Goal: Information Seeking & Learning: Check status

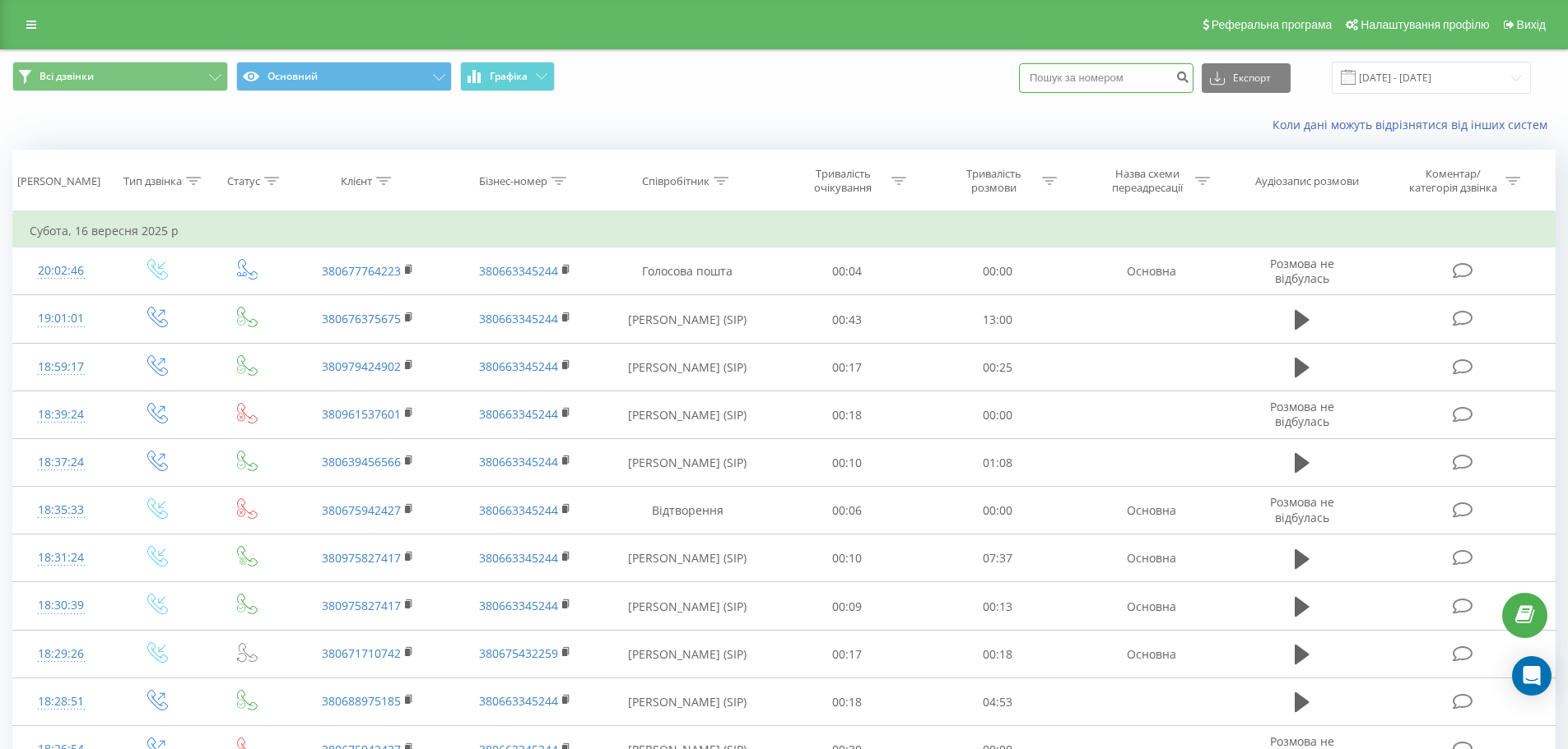
click at [1082, 76] on input at bounding box center [1106, 78] width 175 height 29
paste input "18275201898"
type input "18275201898"
drag, startPoint x: 1131, startPoint y: 77, endPoint x: 941, endPoint y: 76, distance: 190.0
click at [964, 77] on div "Всі дзвінки Основний Графіка 18275201898 Експорт .csv .xls .xlsx 16.07.2025 - 1…" at bounding box center [784, 78] width 1544 height 32
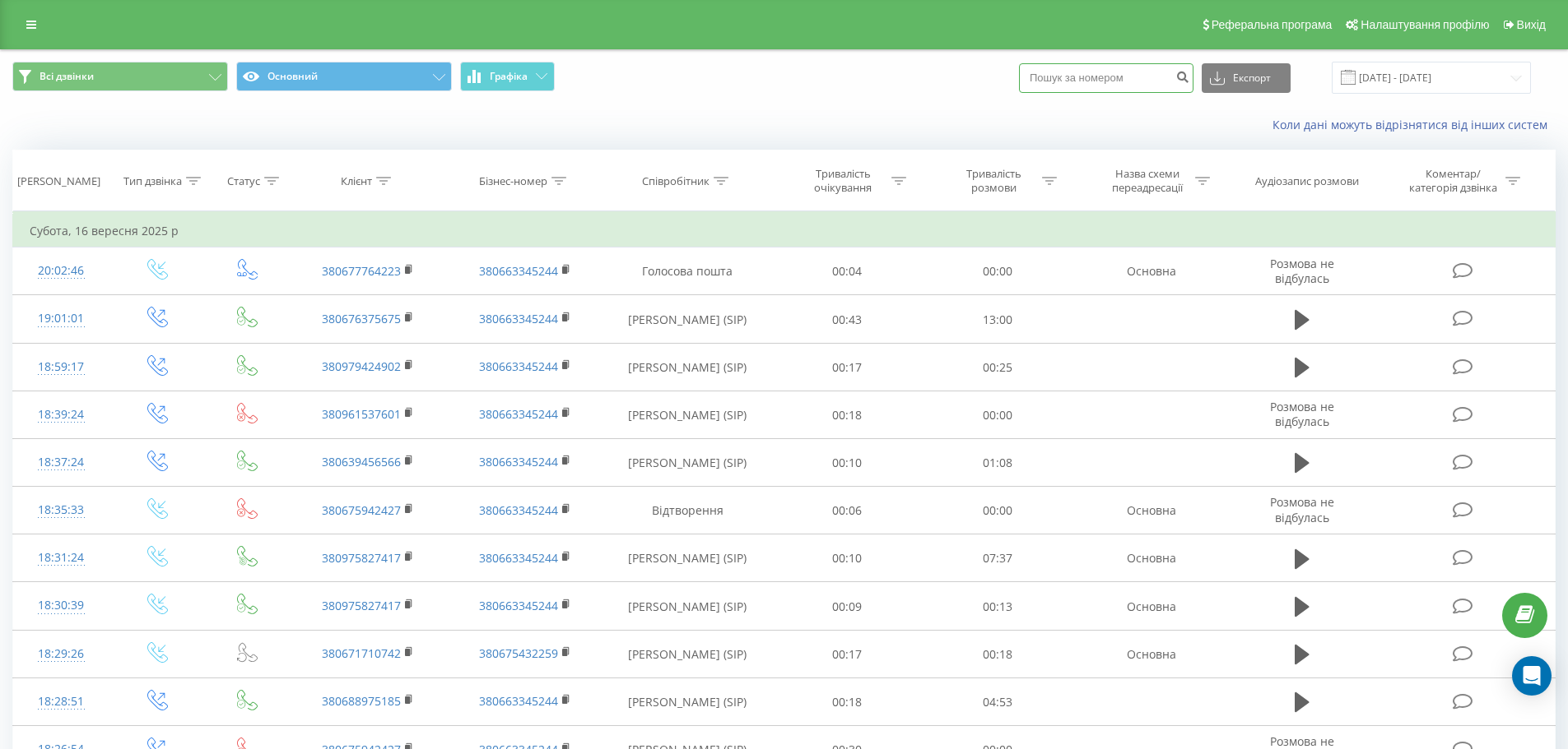
click at [1094, 81] on input at bounding box center [1106, 78] width 175 height 29
paste input "380672390353"
type input "380672390353"
click at [1189, 80] on icon "submit" at bounding box center [1182, 75] width 14 height 10
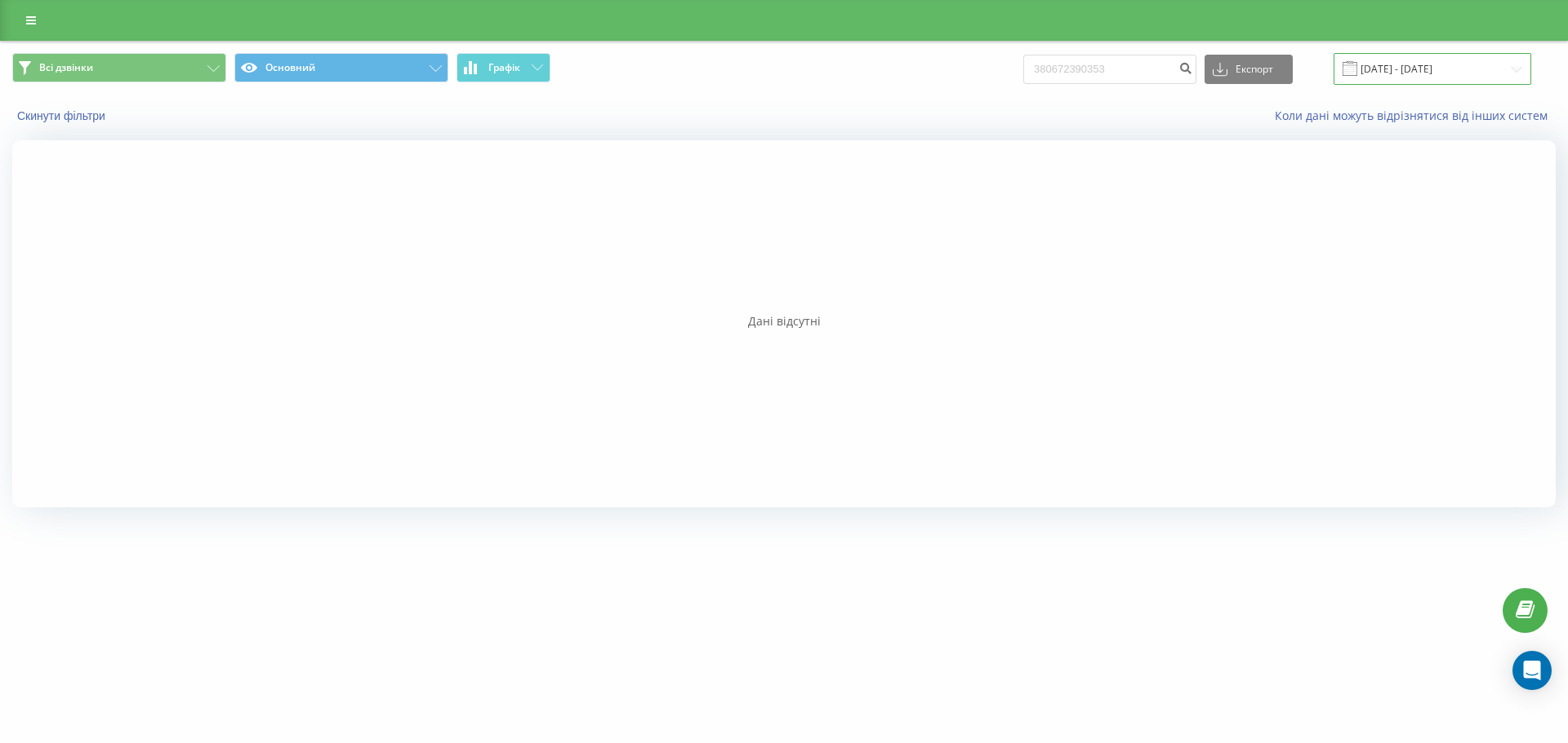
click at [1416, 74] on input "[DATE] - [DATE]" at bounding box center [1432, 69] width 197 height 32
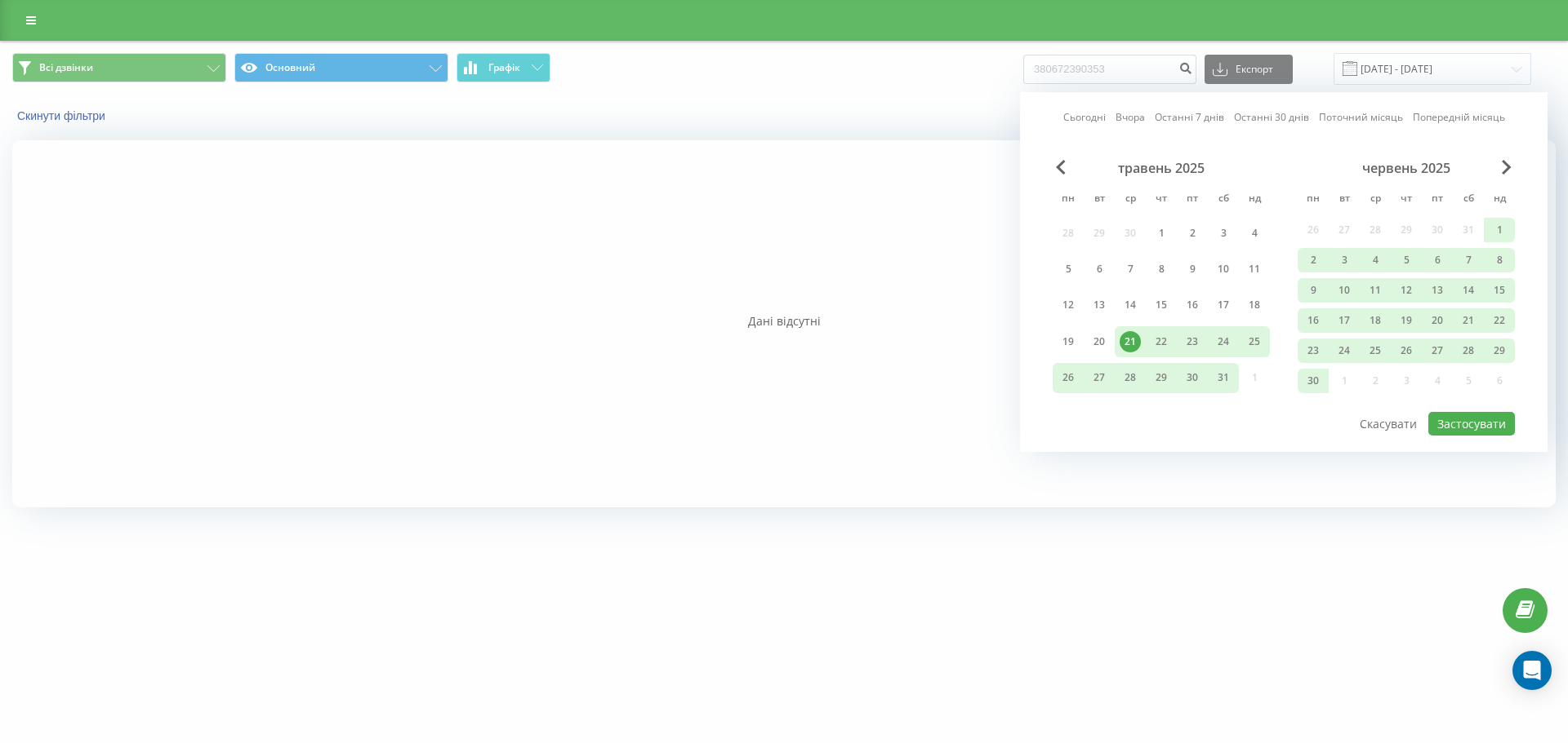
click at [881, 81] on div "Всі дзвінки Основний Графік 380672390353 Експорт .csv .xls .xlsx [DATE] - [DATE…" at bounding box center [784, 69] width 1543 height 32
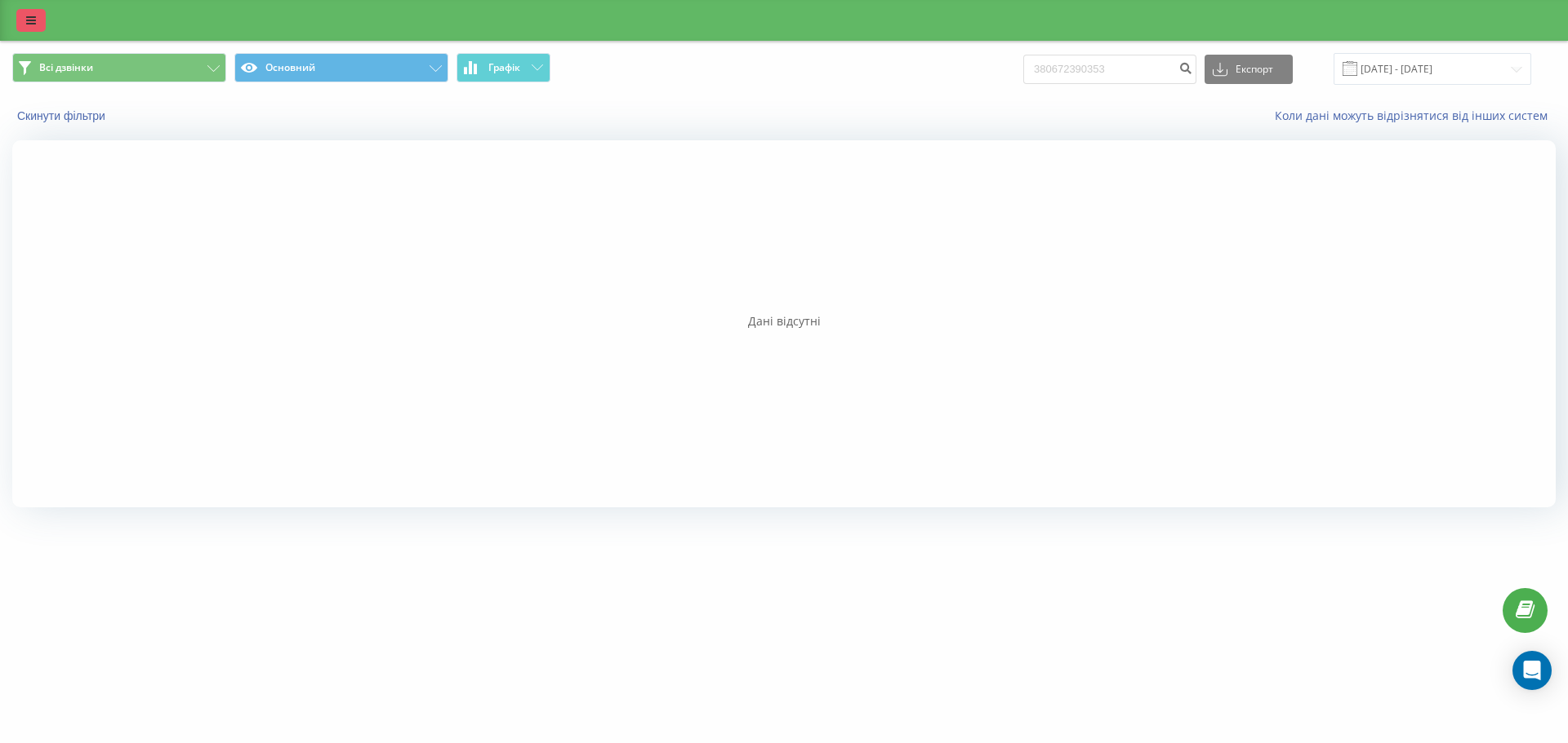
click at [29, 18] on icon at bounding box center [31, 21] width 10 height 12
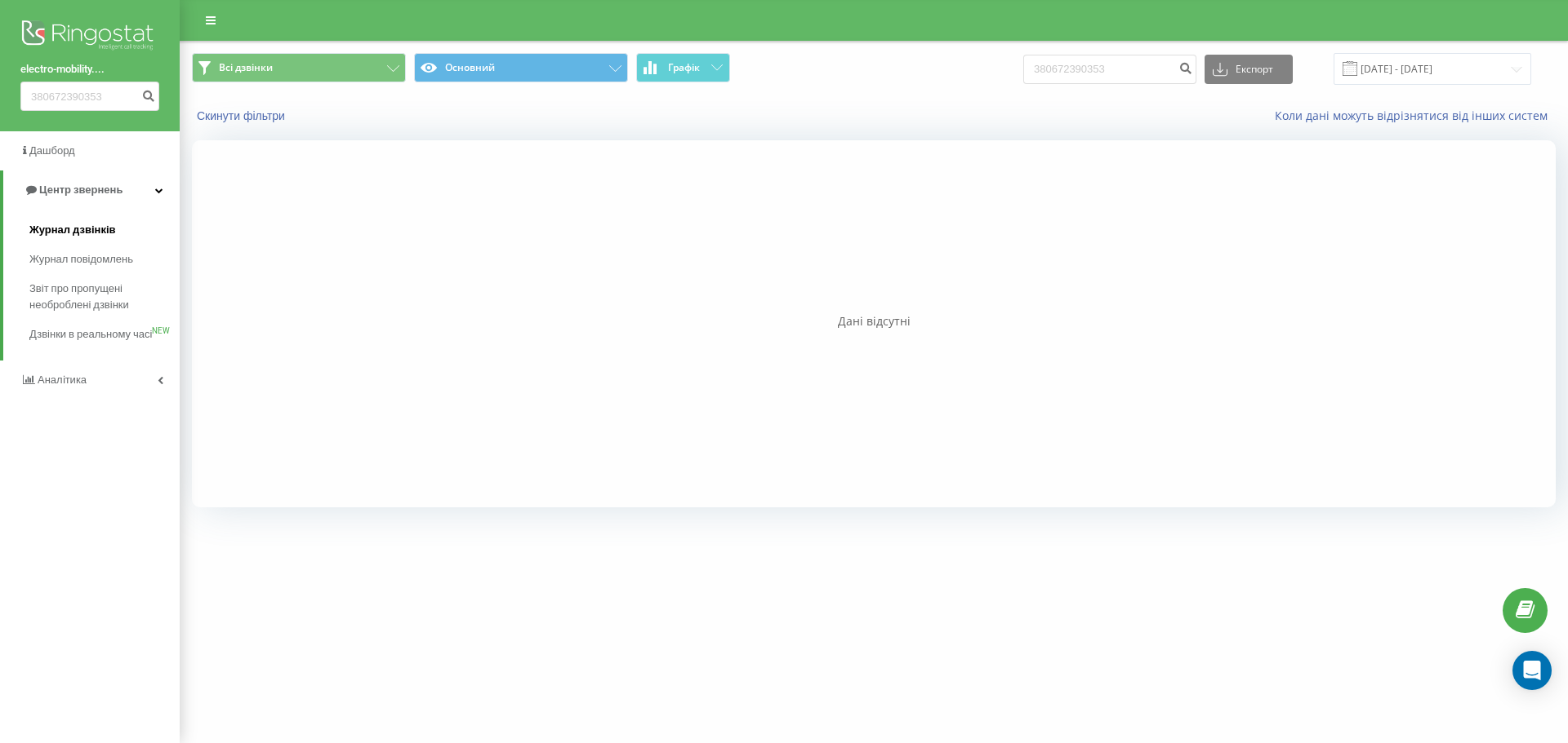
click at [86, 222] on span "Журнал дзвінків" at bounding box center [72, 231] width 86 height 17
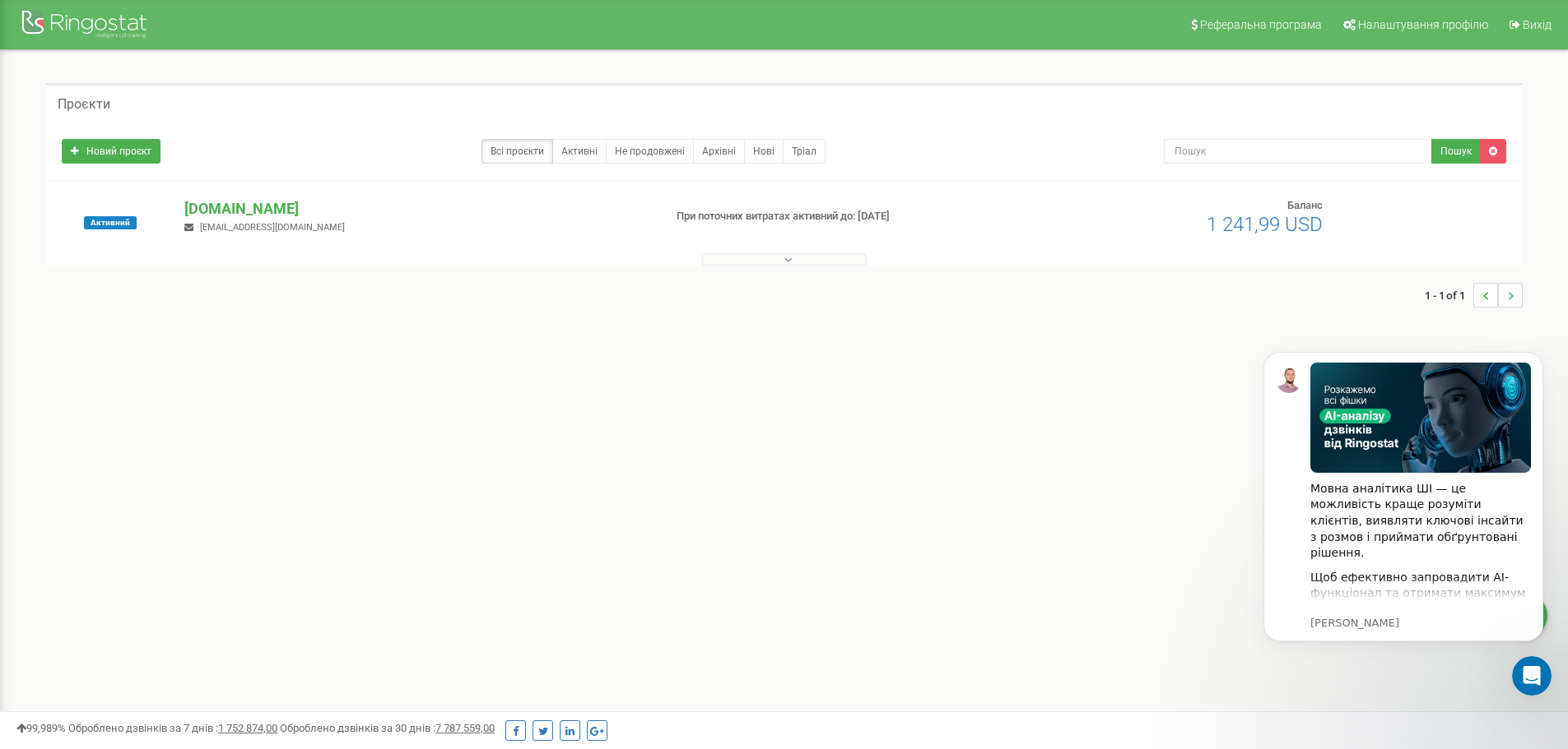
drag, startPoint x: 30, startPoint y: 1, endPoint x: 266, endPoint y: 101, distance: 256.3
click at [263, 99] on div "Проєкти" at bounding box center [784, 103] width 1477 height 40
click at [106, 102] on h5 "Проєкти" at bounding box center [83, 104] width 52 height 15
click at [299, 211] on p "electro-mobility.com.ua" at bounding box center [417, 208] width 465 height 21
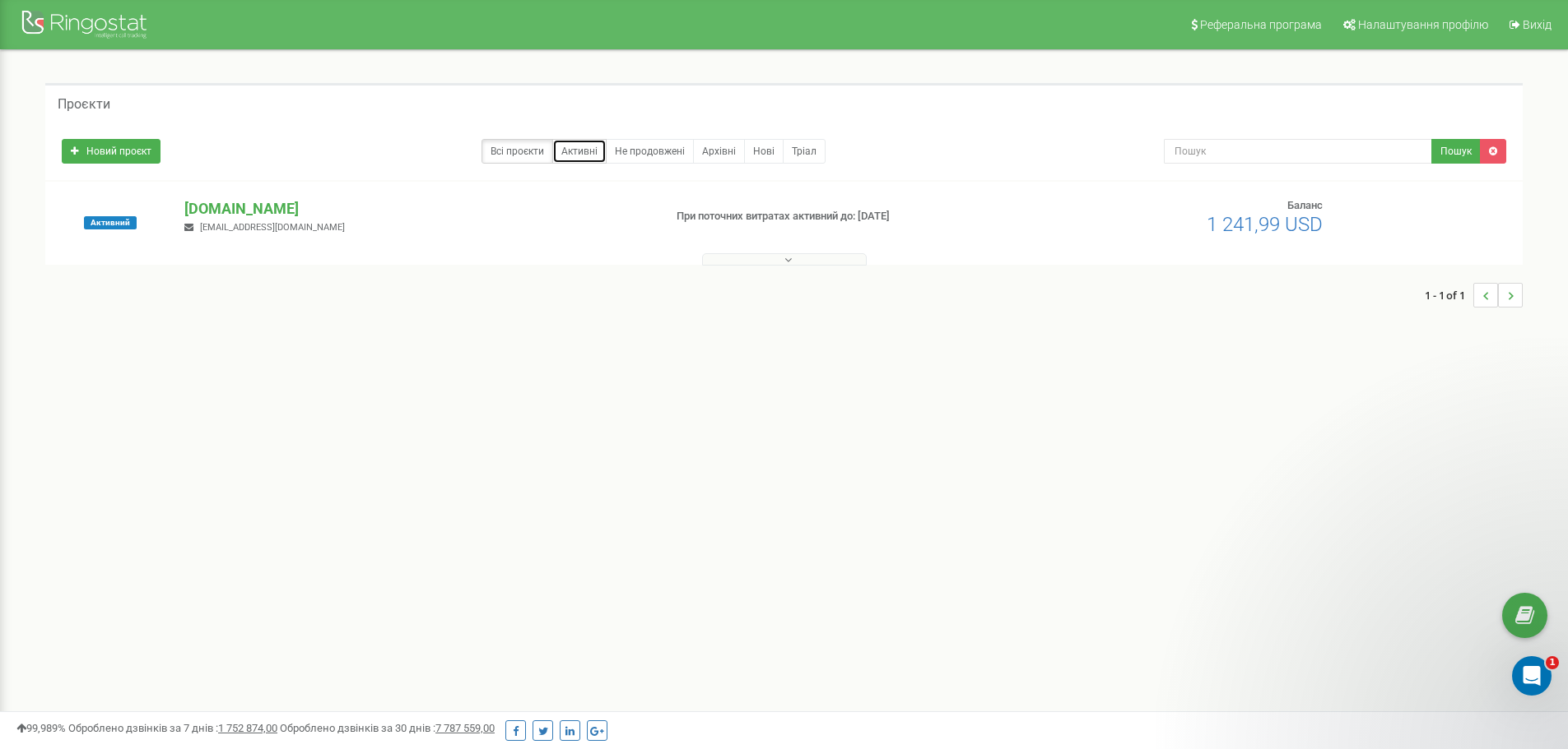
click at [589, 152] on link "Активні" at bounding box center [579, 151] width 54 height 24
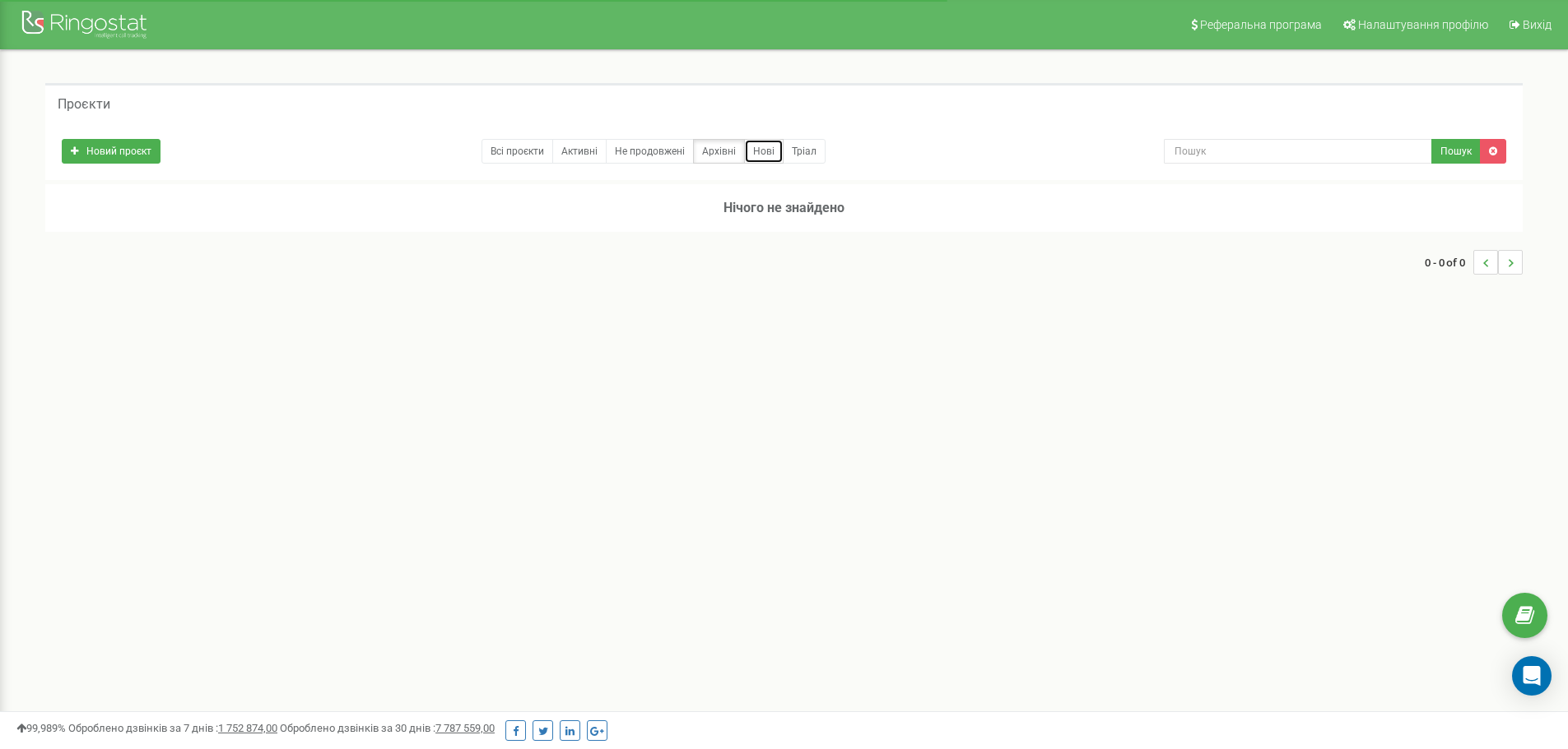
click at [761, 157] on link "Нові" at bounding box center [764, 151] width 40 height 24
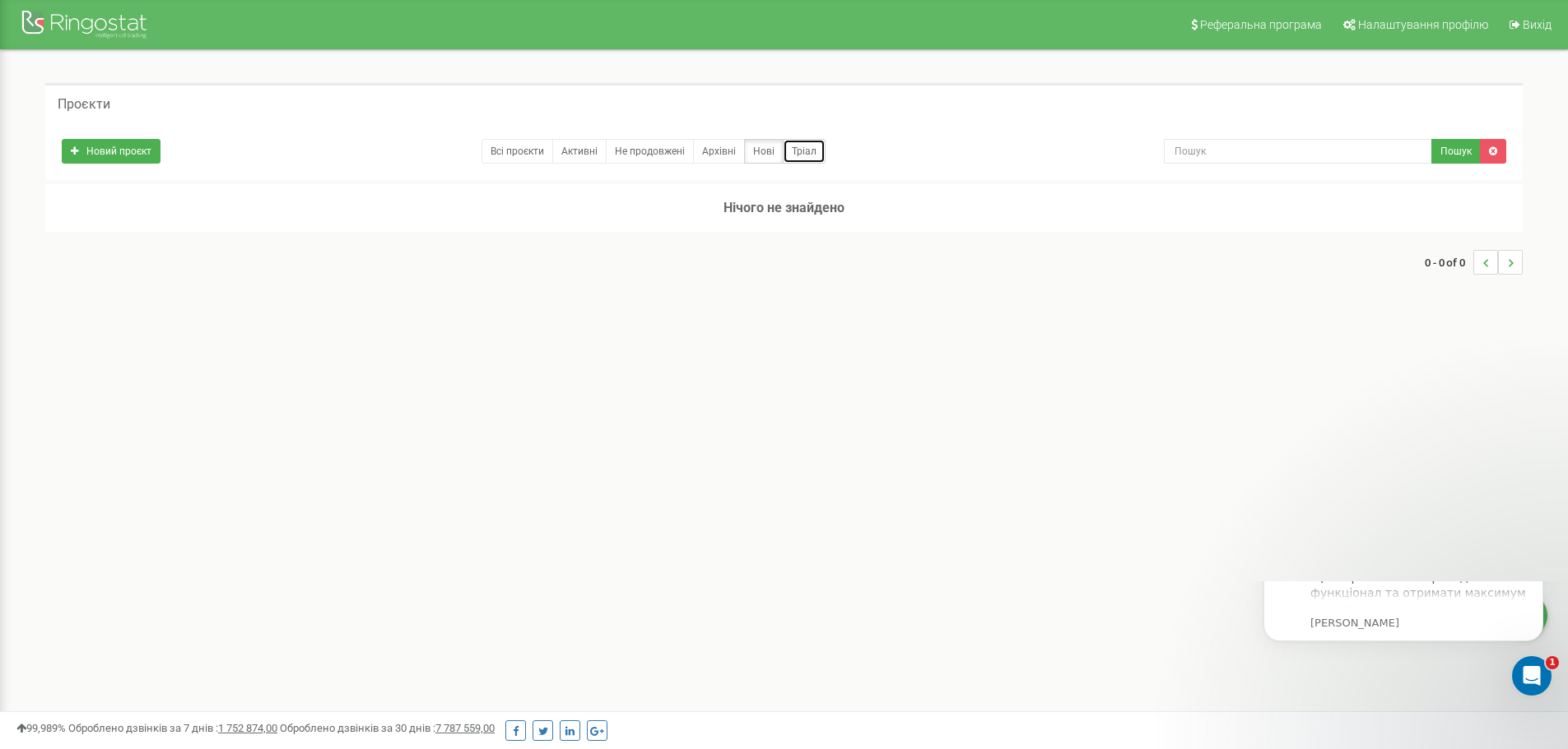
click at [804, 152] on link "Тріал" at bounding box center [803, 151] width 43 height 24
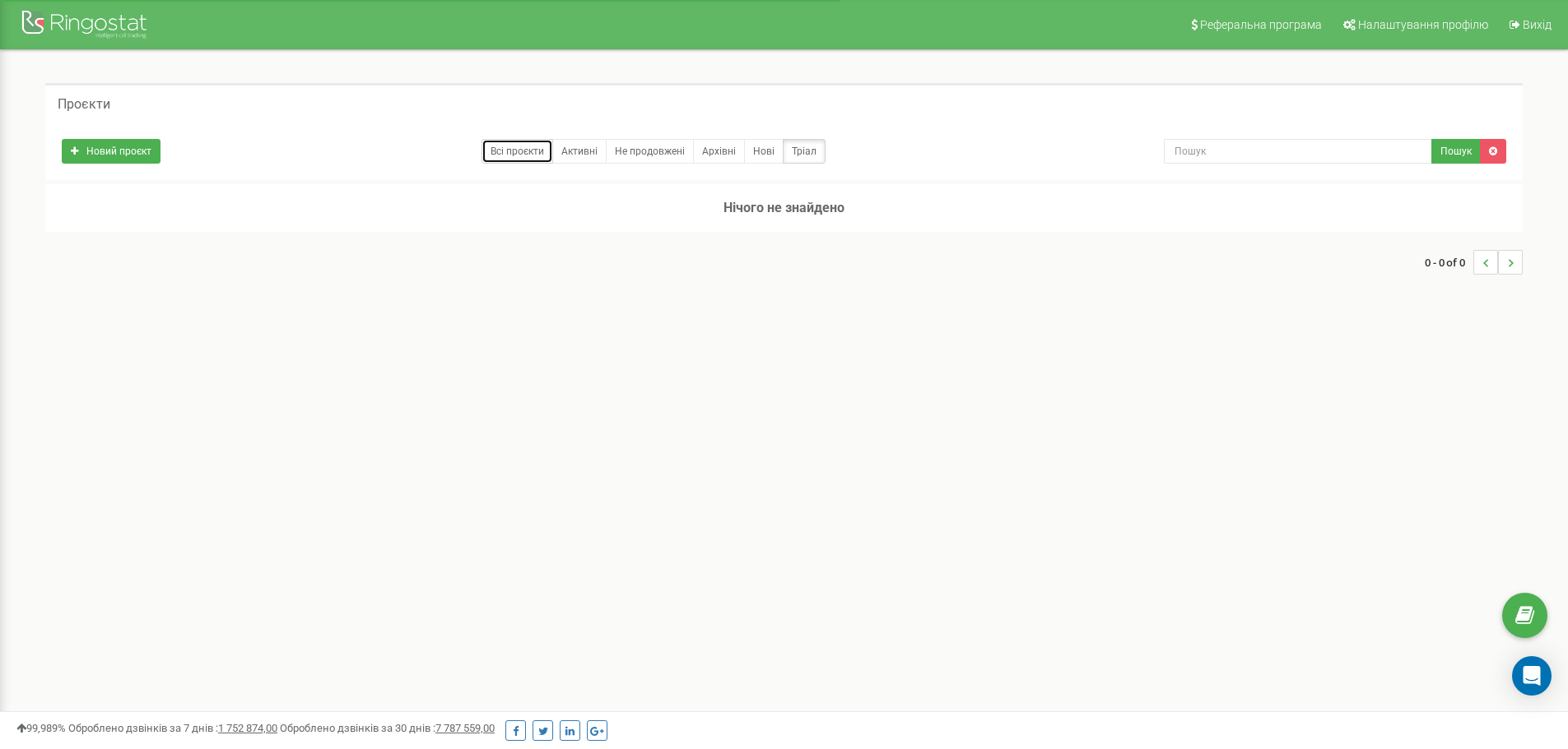
click at [514, 150] on link "Всі проєкти" at bounding box center [517, 151] width 72 height 24
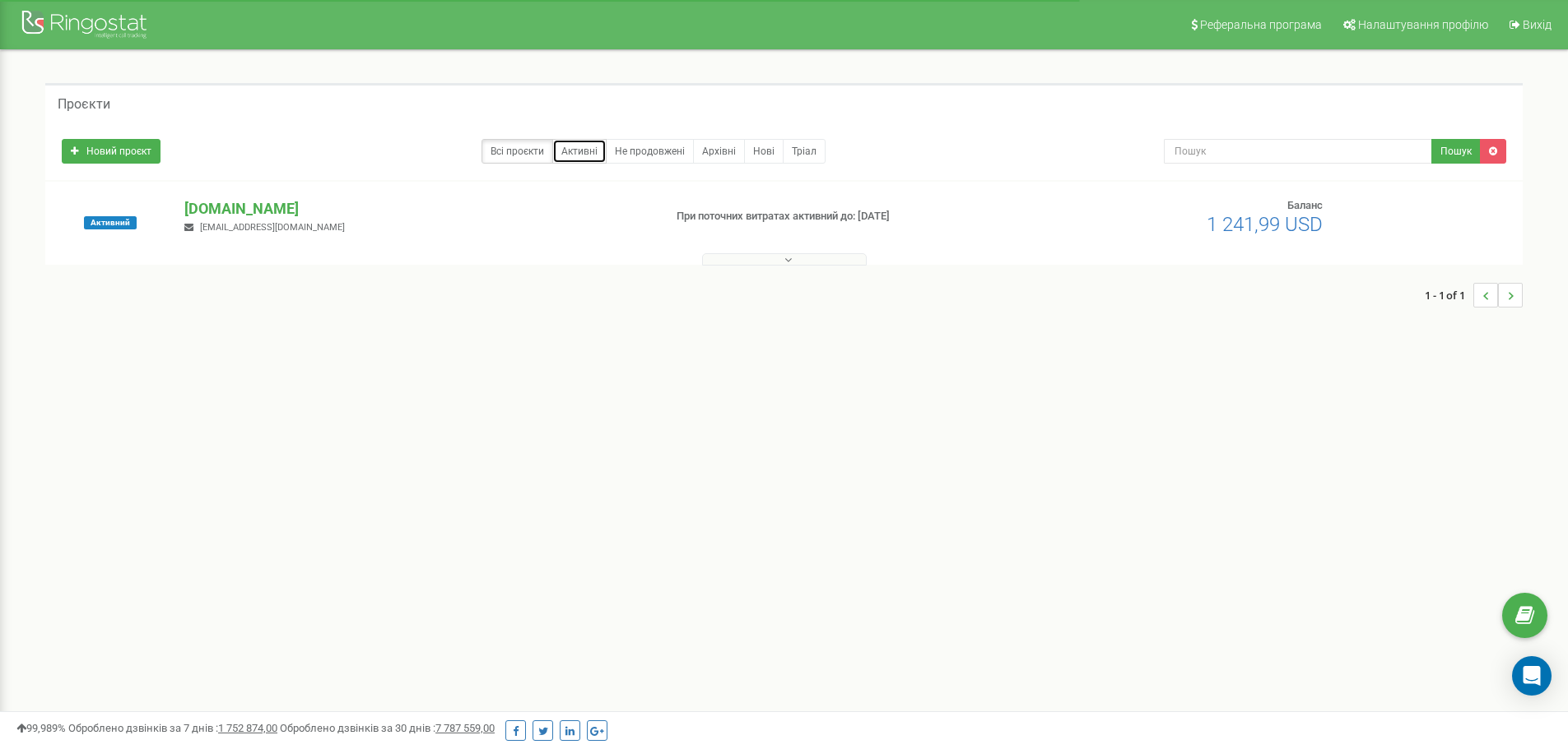
click at [577, 152] on link "Активні" at bounding box center [579, 151] width 54 height 24
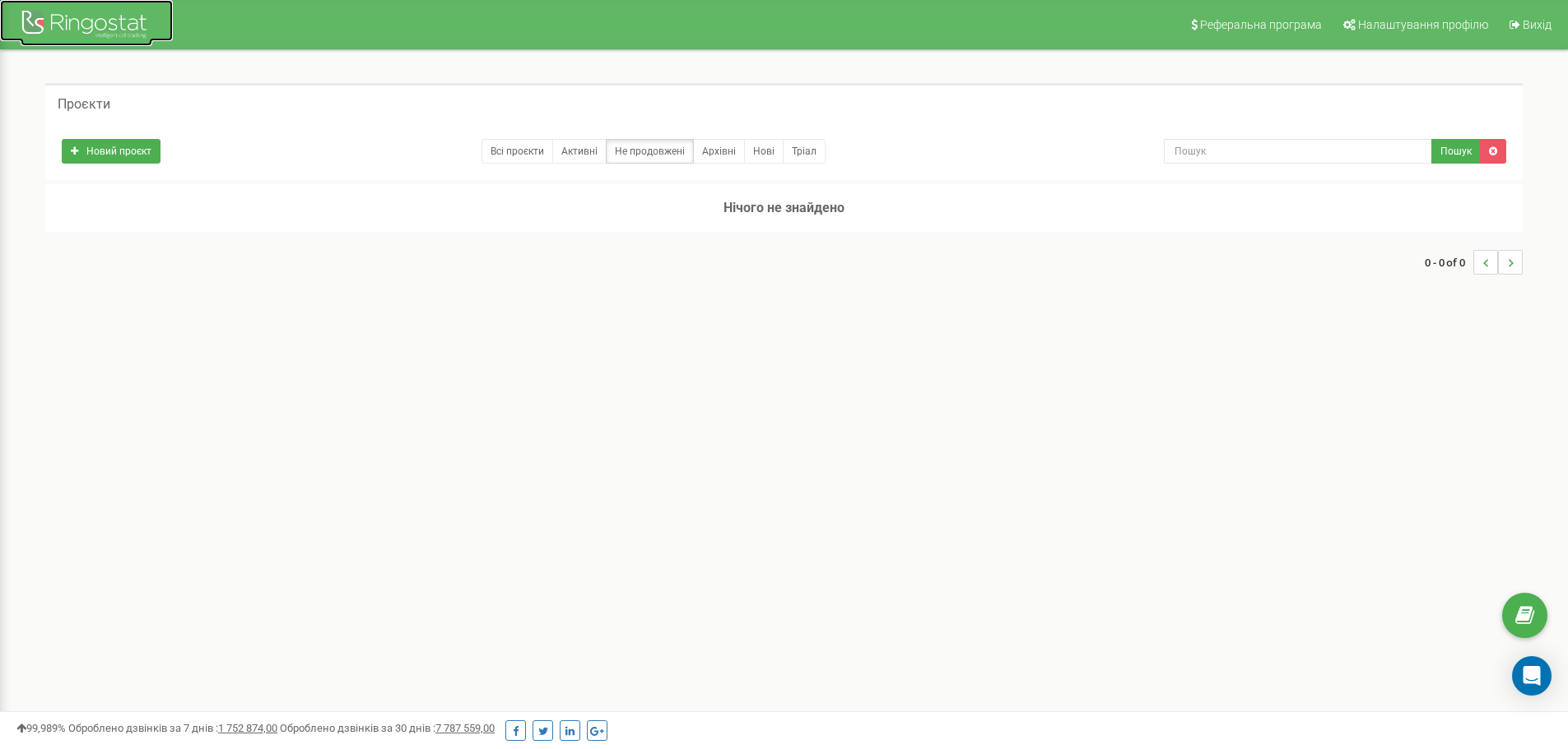
click at [52, 17] on div at bounding box center [86, 26] width 132 height 40
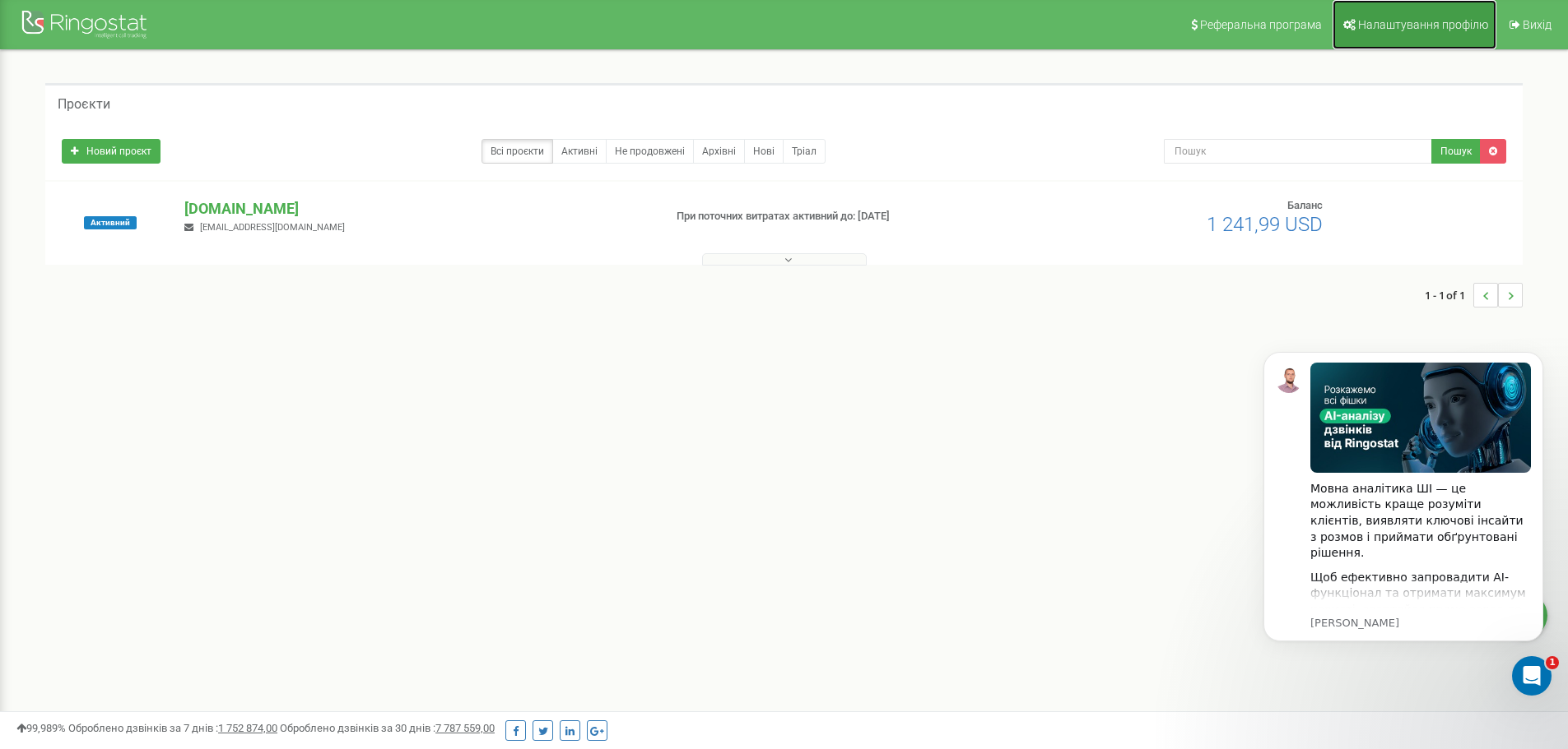
click at [1417, 26] on span "Налаштування профілю" at bounding box center [1423, 24] width 130 height 13
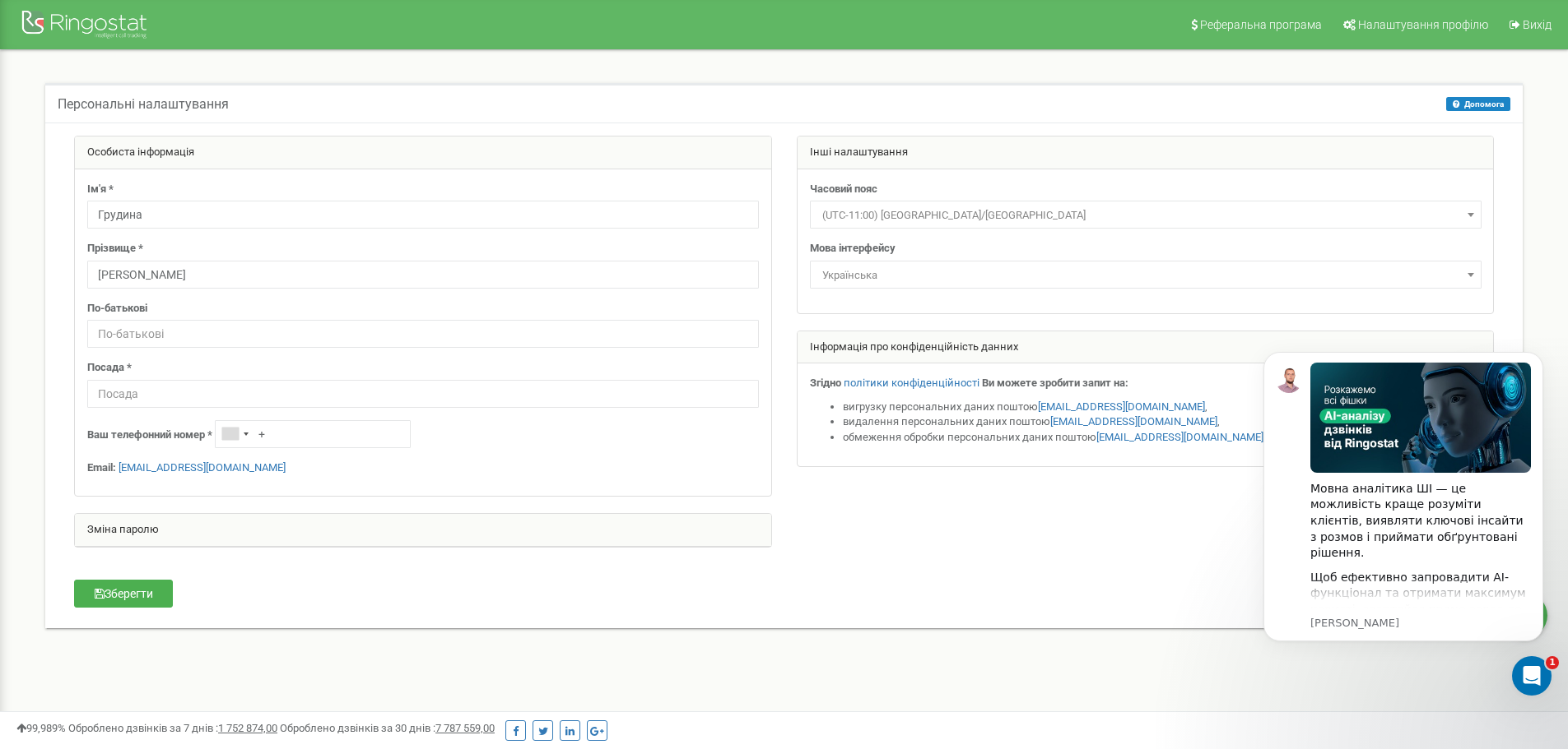
click at [919, 569] on form "Особиста інформація Ім'я * Грудина Прізвище * Олександр По-батькові Посада * + …" at bounding box center [783, 357] width 1444 height 444
click at [83, 30] on div at bounding box center [86, 26] width 132 height 40
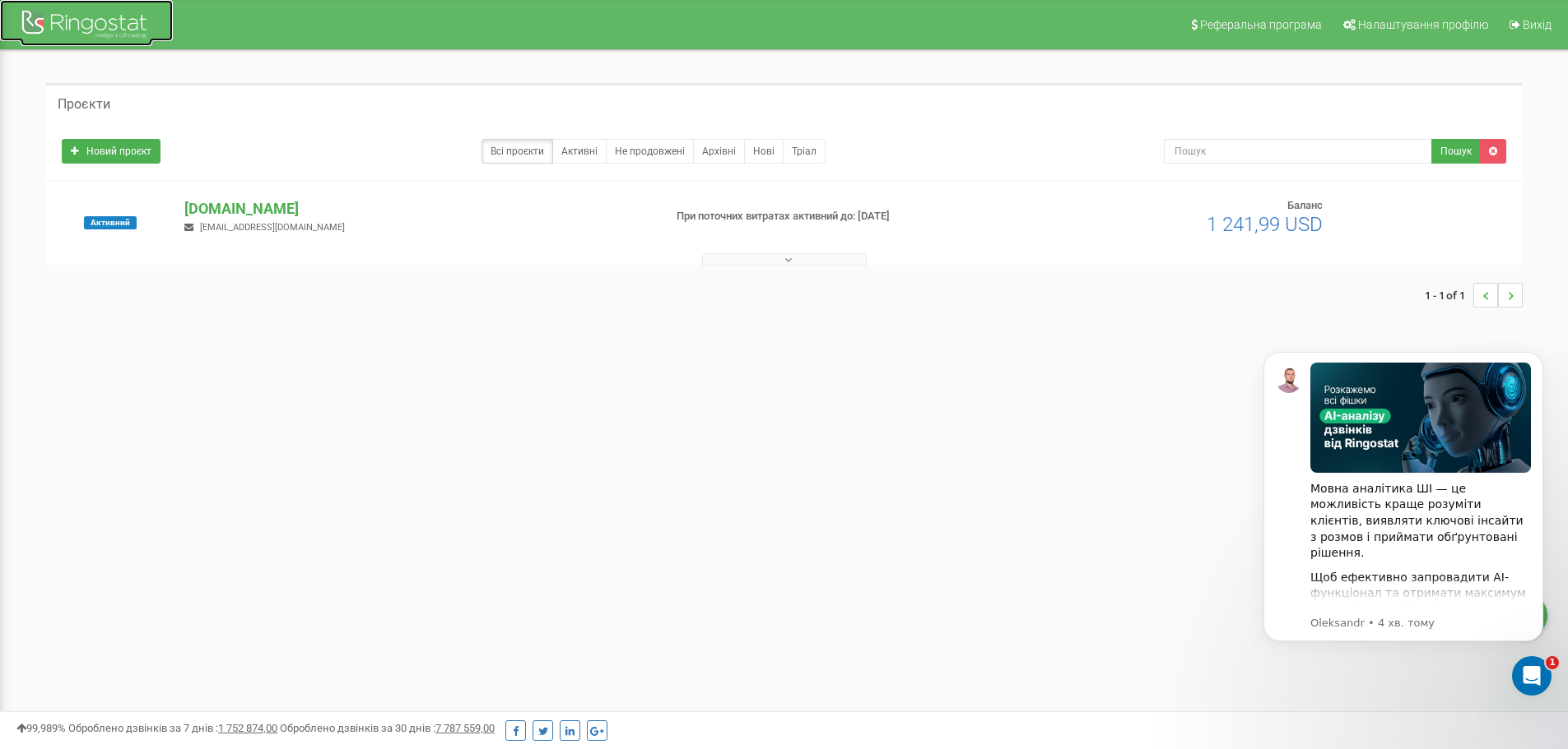
click at [99, 12] on div at bounding box center [86, 26] width 132 height 40
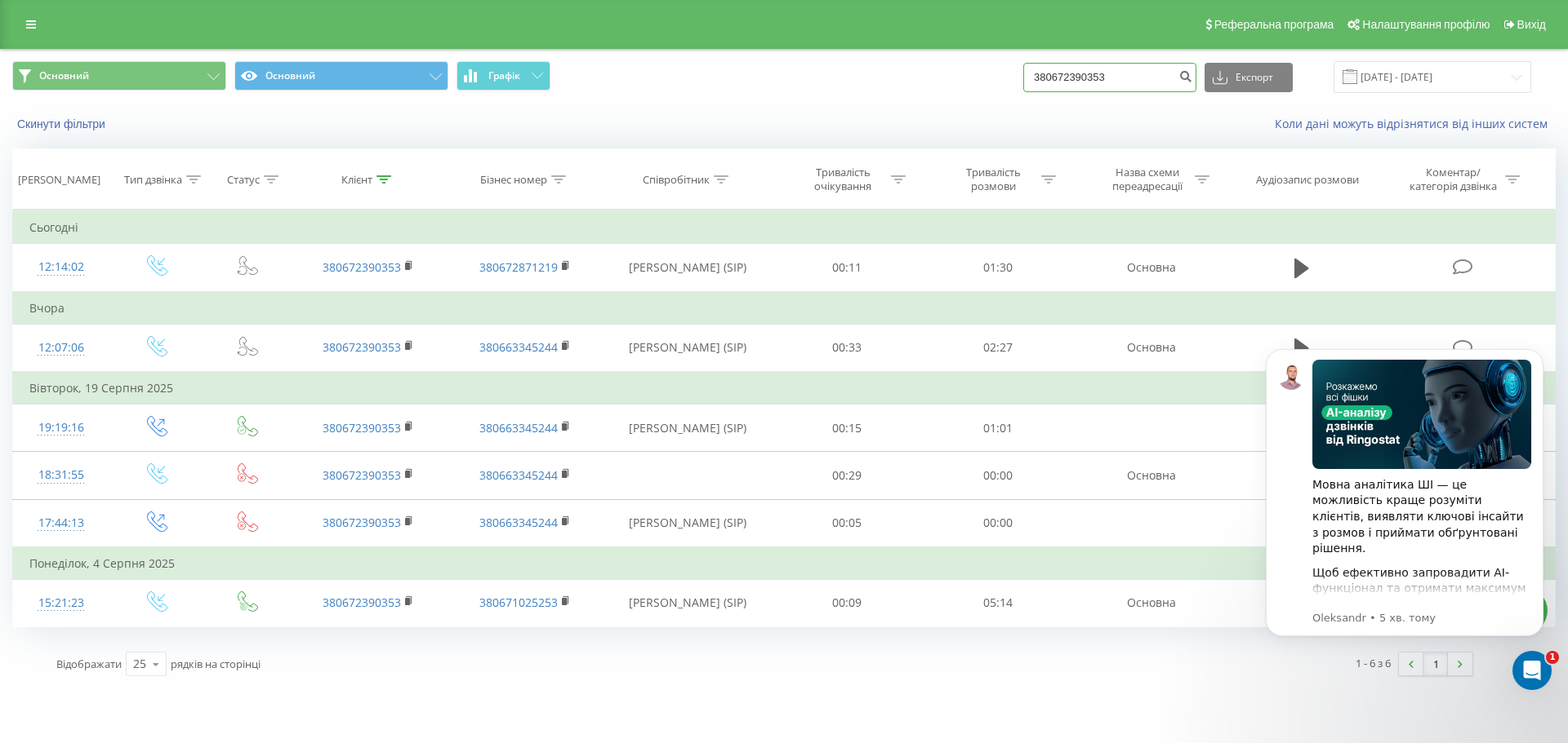
click at [1064, 80] on input "380672390353" at bounding box center [1109, 77] width 173 height 29
drag, startPoint x: 1131, startPoint y: 71, endPoint x: 1023, endPoint y: 74, distance: 108.0
click at [1027, 74] on div "Основний Основний Графік 380672390353 Експорт .csv .xls .xlsx 21.05.2025 - 21.0…" at bounding box center [784, 77] width 1543 height 32
paste input "380672390353"
type input "380672390353"
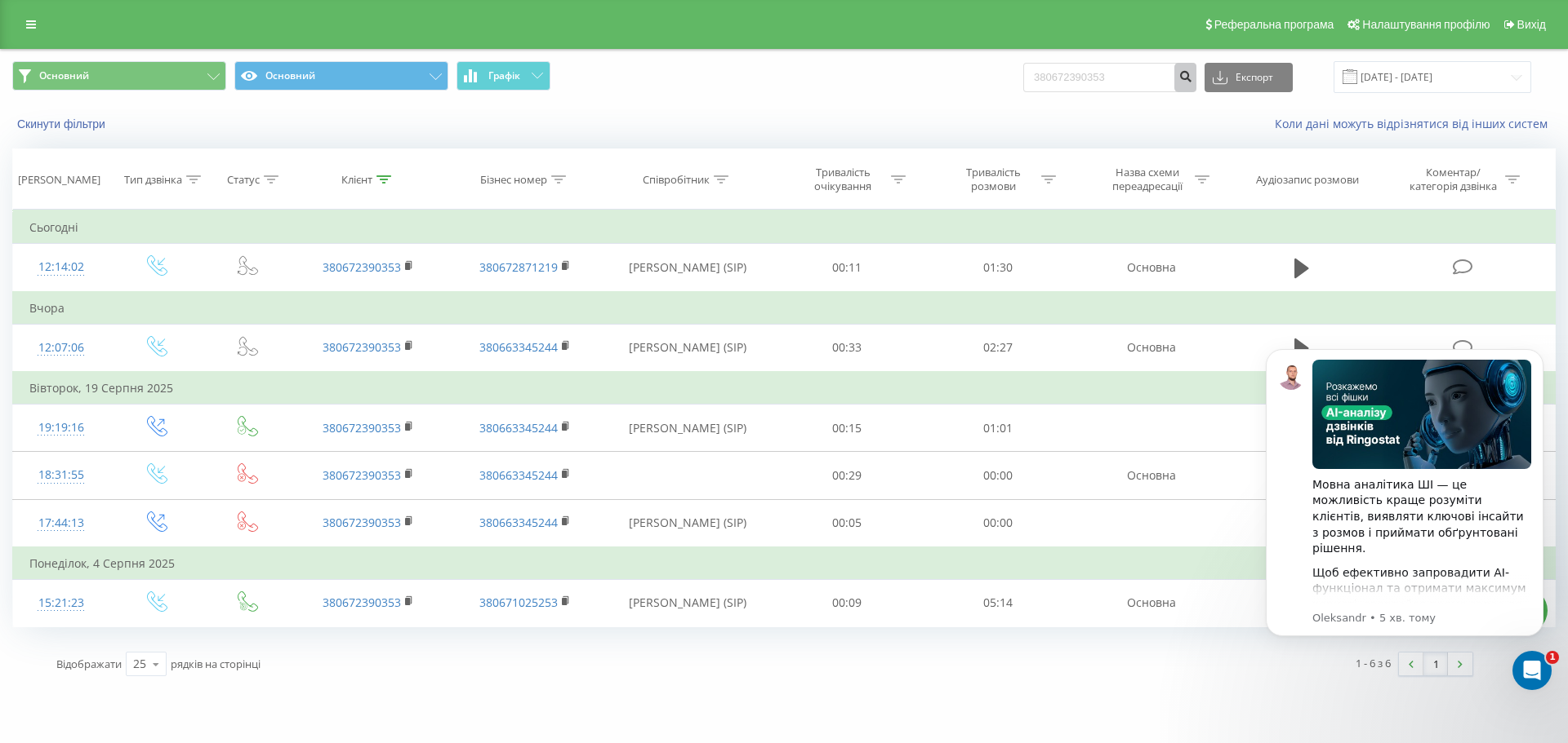
click at [1192, 79] on icon "submit" at bounding box center [1185, 74] width 14 height 10
click at [1332, 311] on td "Вчора" at bounding box center [784, 308] width 1542 height 33
click at [1291, 337] on body "Мовна аналітика ШІ — це можливість краще розуміти клієнтів, виявляти ключові ін…" at bounding box center [1404, 511] width 314 height 362
click at [1326, 468] on img "Message content" at bounding box center [1422, 415] width 219 height 109
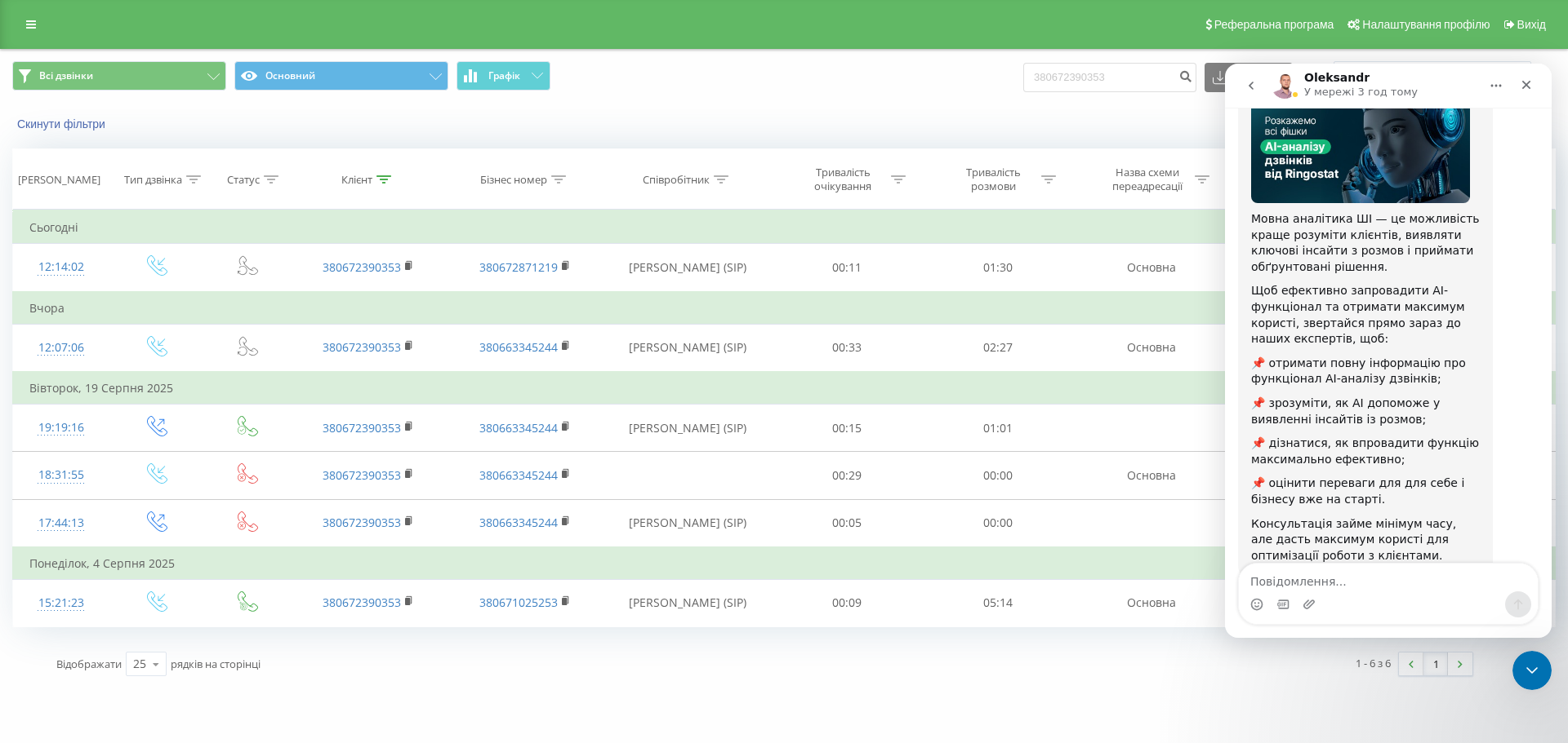
scroll to position [160, 0]
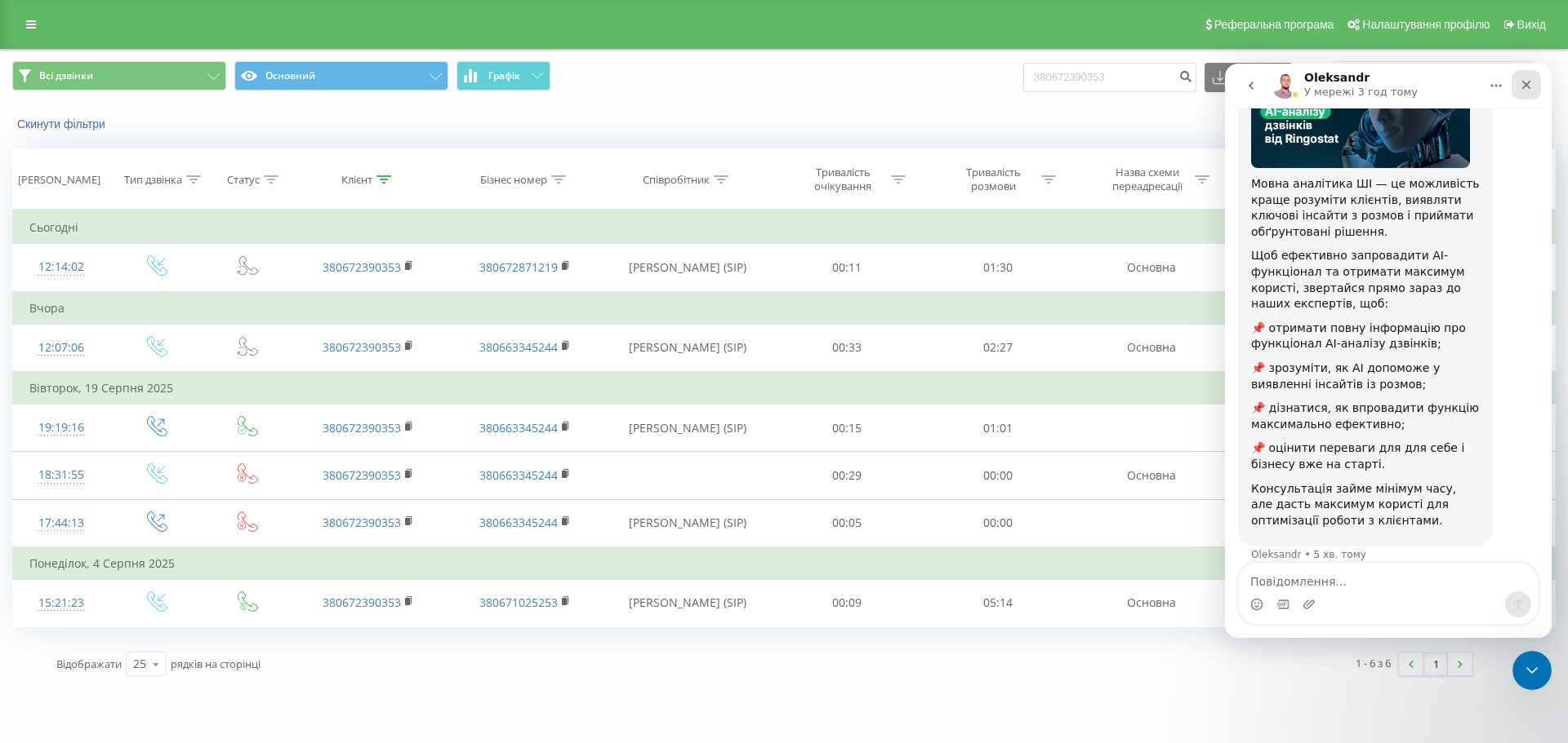
click at [1527, 88] on icon "Закрити" at bounding box center [1526, 85] width 13 height 13
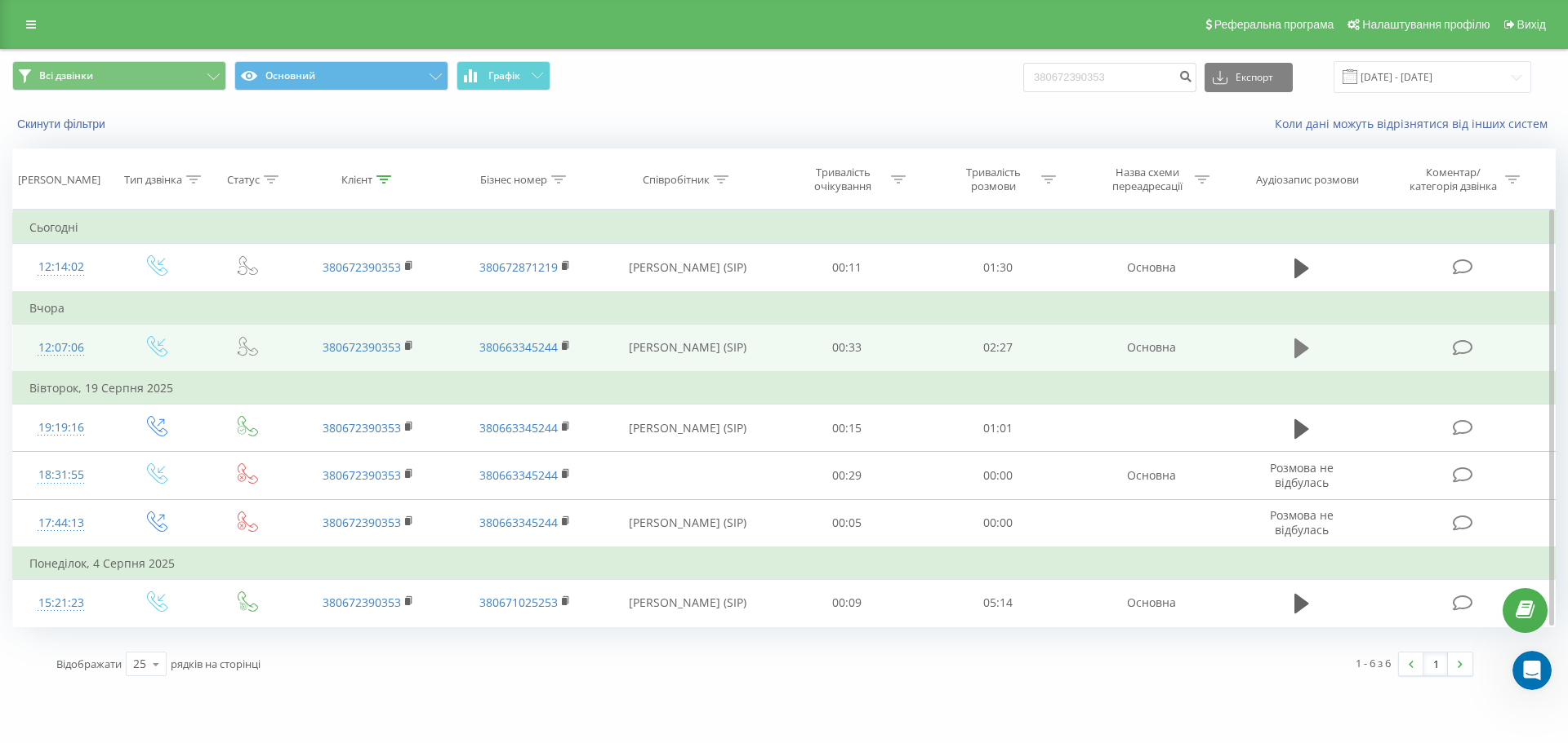
click at [1297, 353] on icon at bounding box center [1301, 348] width 15 height 19
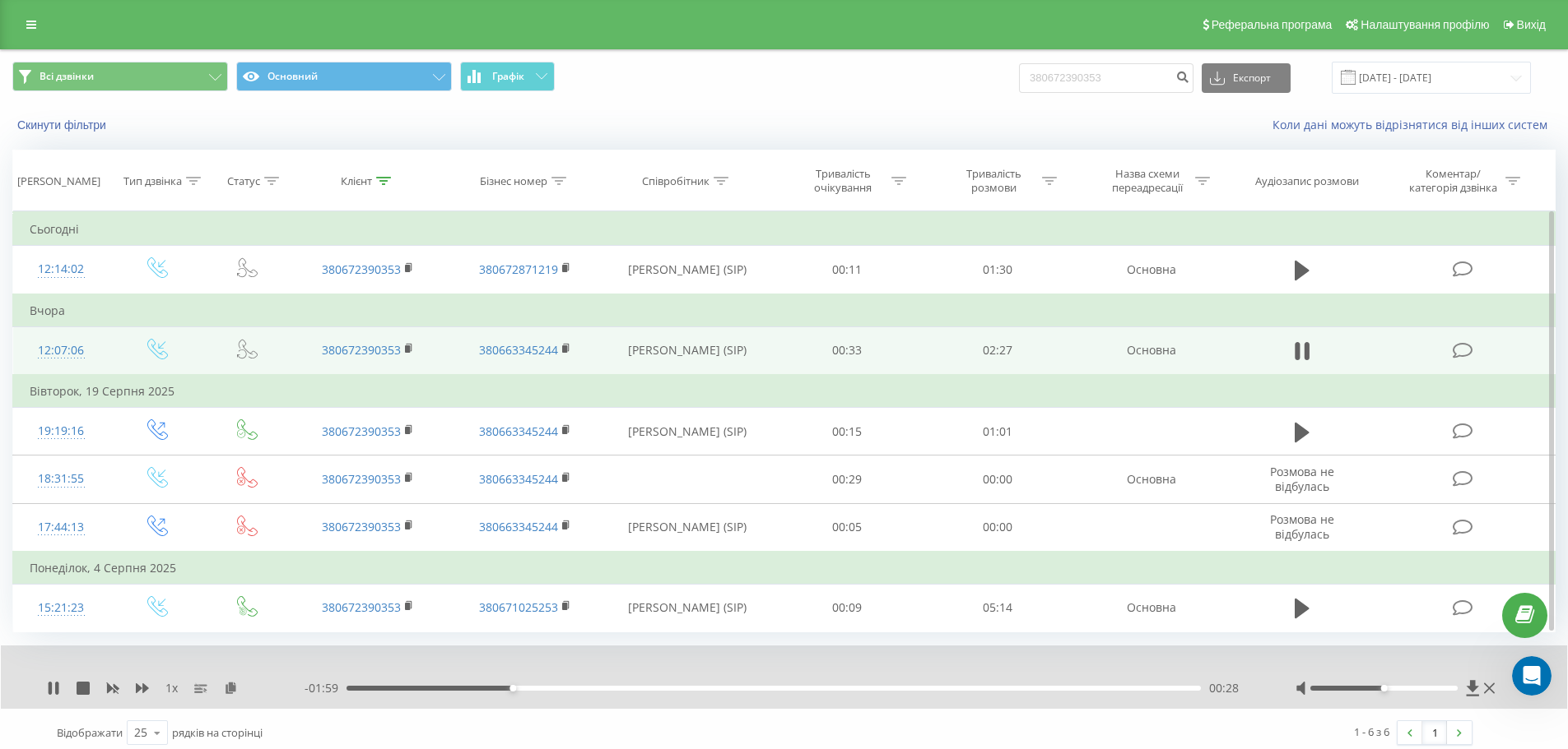
click at [628, 690] on div "00:28" at bounding box center [773, 688] width 854 height 5
click at [778, 690] on div "00:58" at bounding box center [773, 688] width 854 height 5
click at [865, 687] on div "01:17" at bounding box center [773, 688] width 854 height 5
click at [939, 691] on div "00:00" at bounding box center [773, 688] width 854 height 5
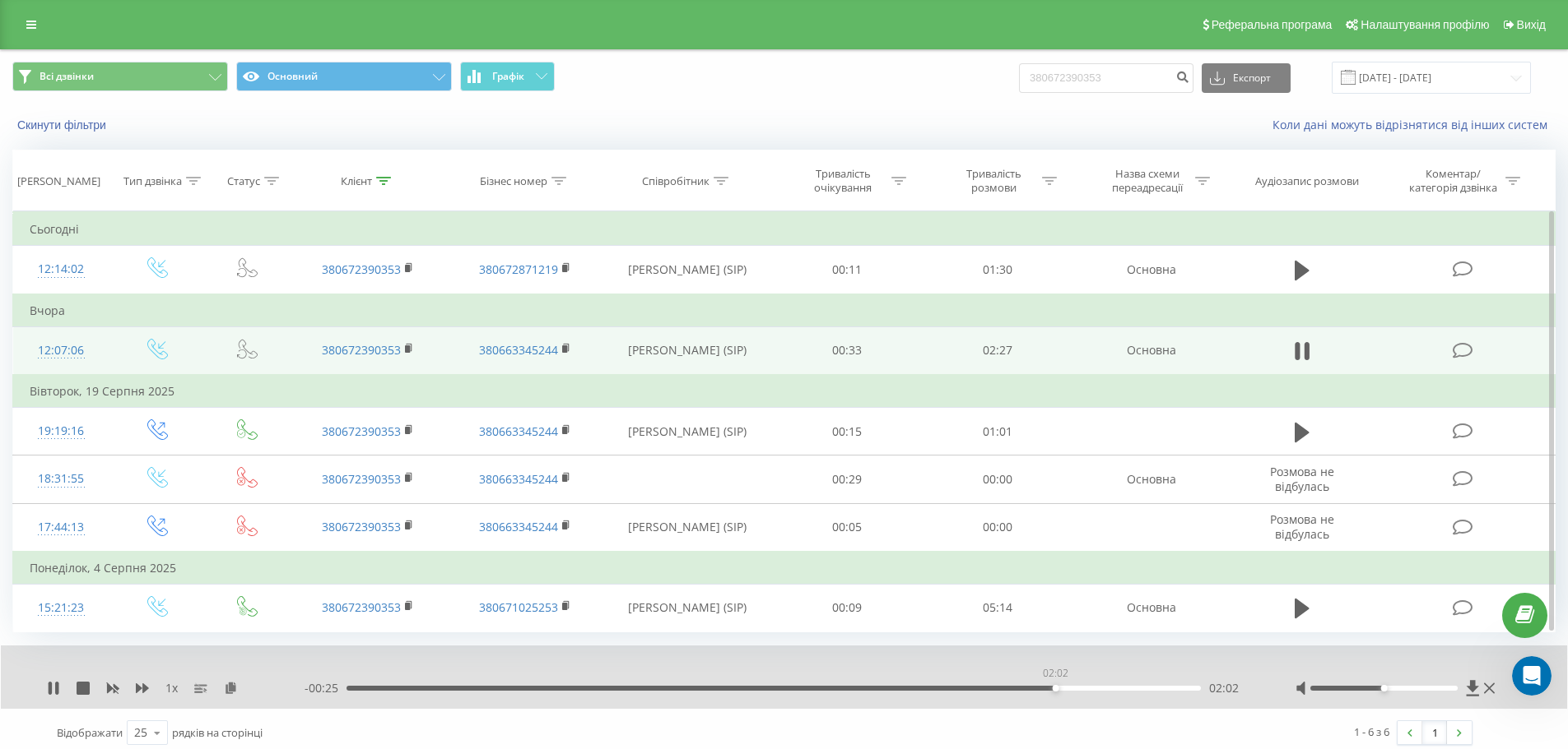
click at [1055, 691] on div "02:02" at bounding box center [773, 688] width 854 height 5
